Goal: Download file/media

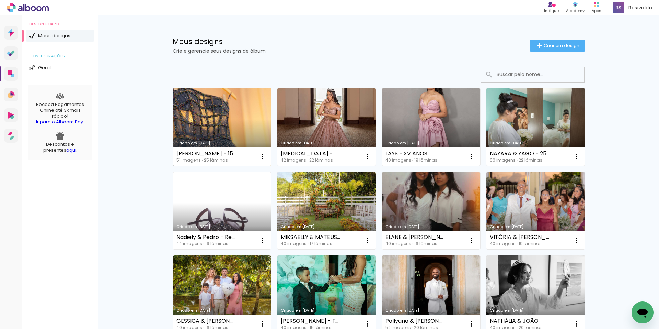
click at [225, 110] on link "Criado em [DATE]" at bounding box center [222, 127] width 99 height 78
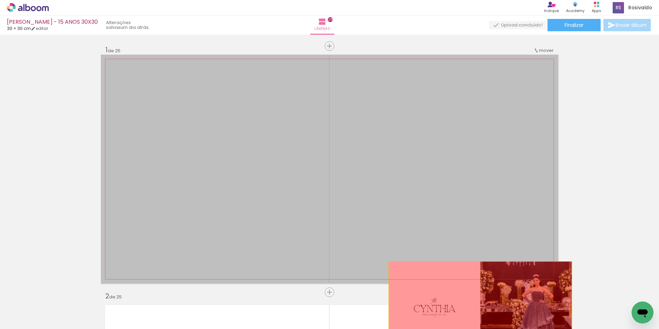
drag, startPoint x: 386, startPoint y: 142, endPoint x: 478, endPoint y: 308, distance: 190.3
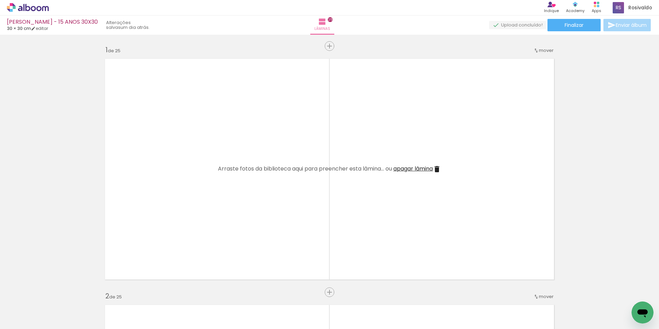
click at [434, 168] on iron-icon at bounding box center [437, 169] width 8 height 8
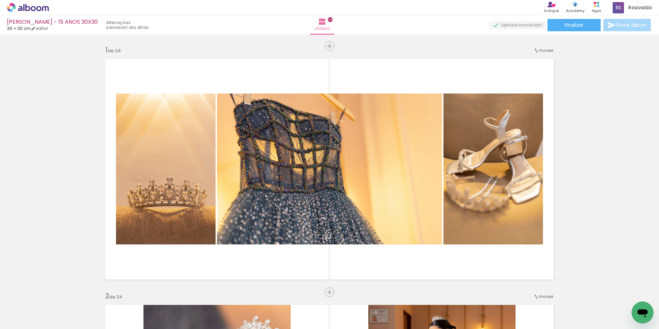
scroll to position [0, 1361]
click at [619, 292] on iron-icon at bounding box center [616, 291] width 7 height 7
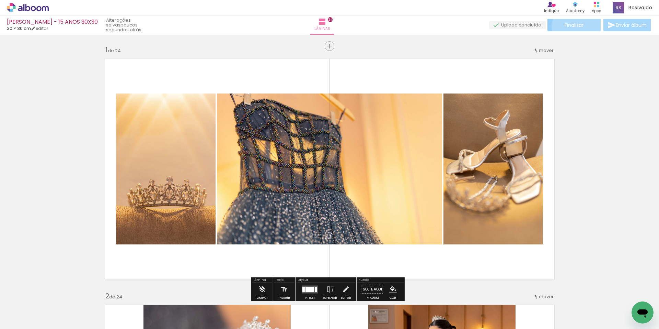
click at [576, 27] on span "Finalizar" at bounding box center [574, 25] width 19 height 5
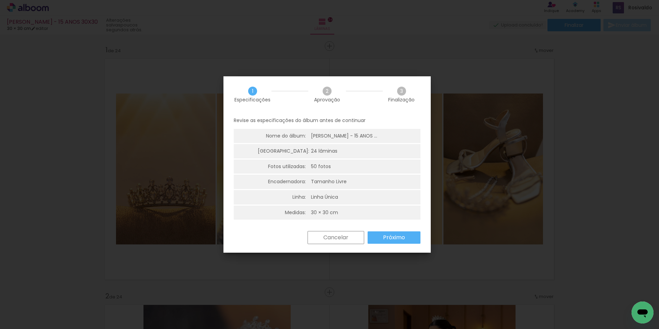
click at [0, 0] on slot "Próximo" at bounding box center [0, 0] width 0 height 0
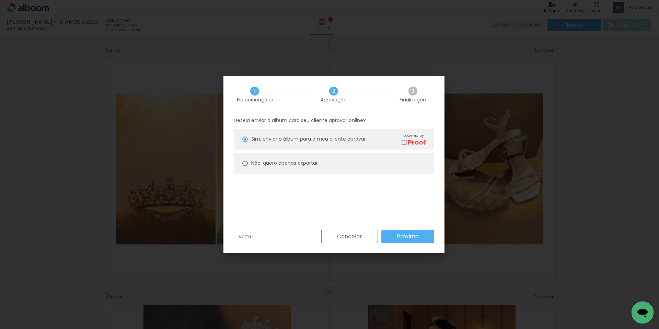
click at [0, 0] on slot "Não, quero apenas exportar" at bounding box center [0, 0] width 0 height 0
type paper-radio-button "on"
click at [391, 237] on paper-button "Próximo" at bounding box center [408, 236] width 53 height 12
type input "Alta, 300 DPI"
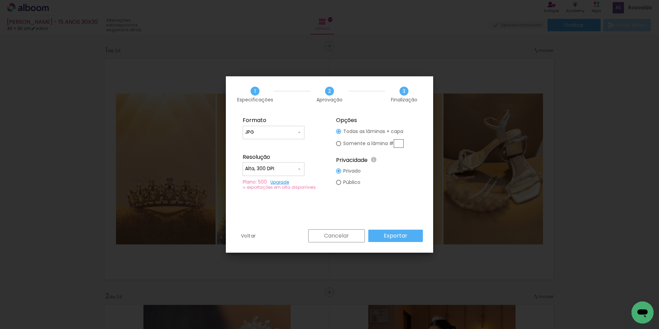
click at [0, 0] on slot "Exportar" at bounding box center [0, 0] width 0 height 0
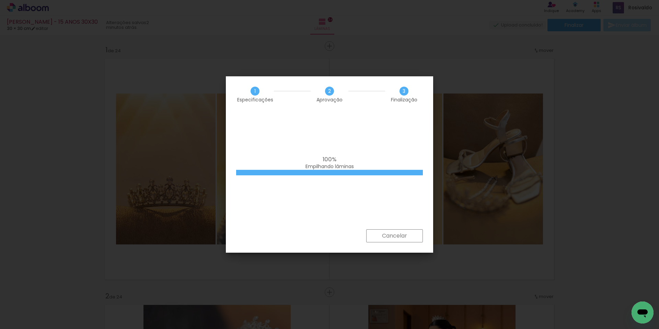
scroll to position [0, 1322]
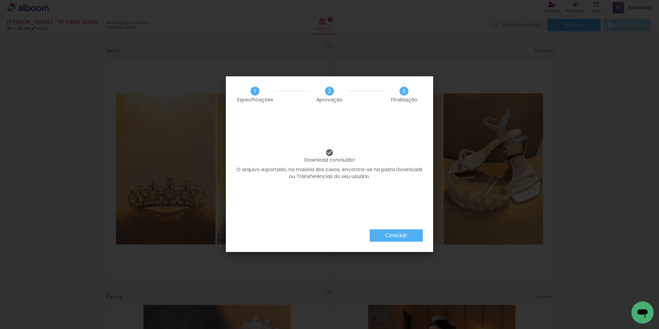
click at [0, 0] on slot "Concluir" at bounding box center [0, 0] width 0 height 0
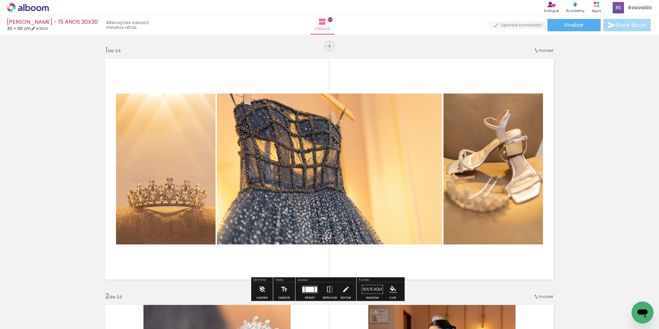
scroll to position [69, 0]
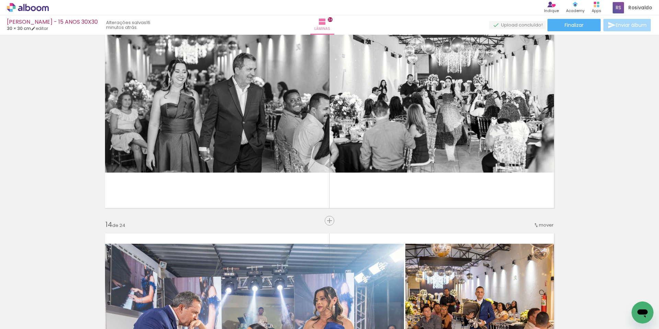
scroll to position [3194, 0]
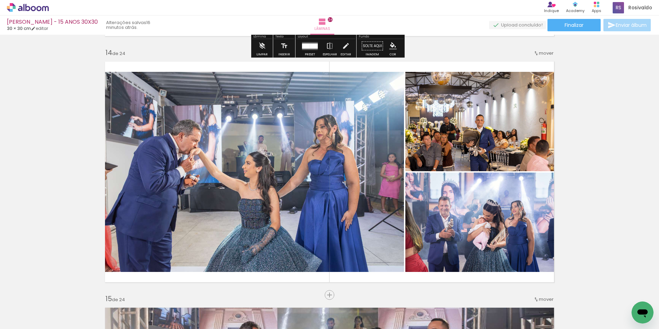
click at [35, 3] on icon at bounding box center [28, 7] width 42 height 9
